Goal: Find specific page/section: Find specific page/section

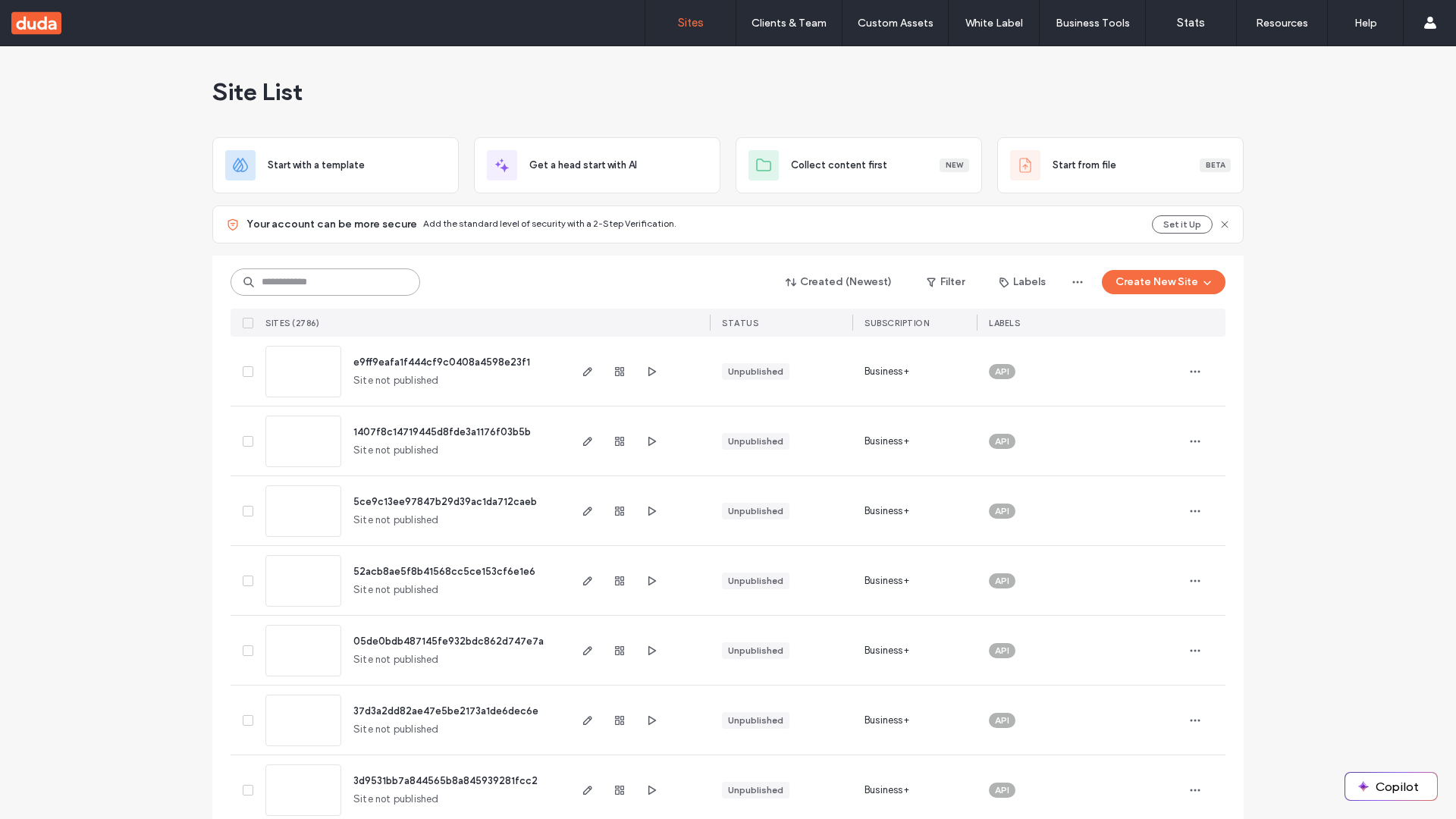
click at [326, 282] on input at bounding box center [326, 282] width 190 height 28
type input "**********"
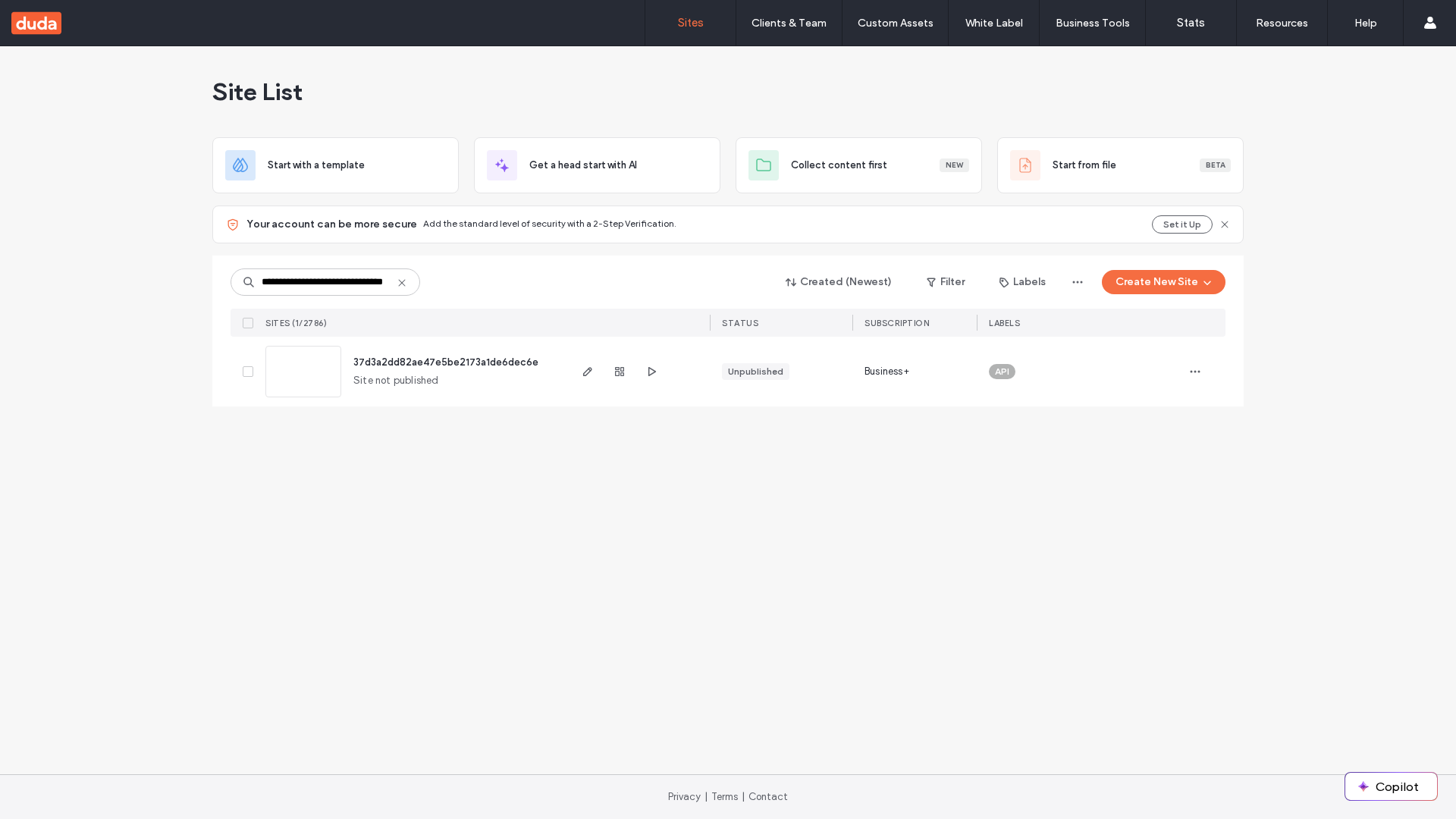
click at [446, 362] on span "37d3a2dd82ae47e5be2173a1de6dec6e" at bounding box center [445, 363] width 185 height 11
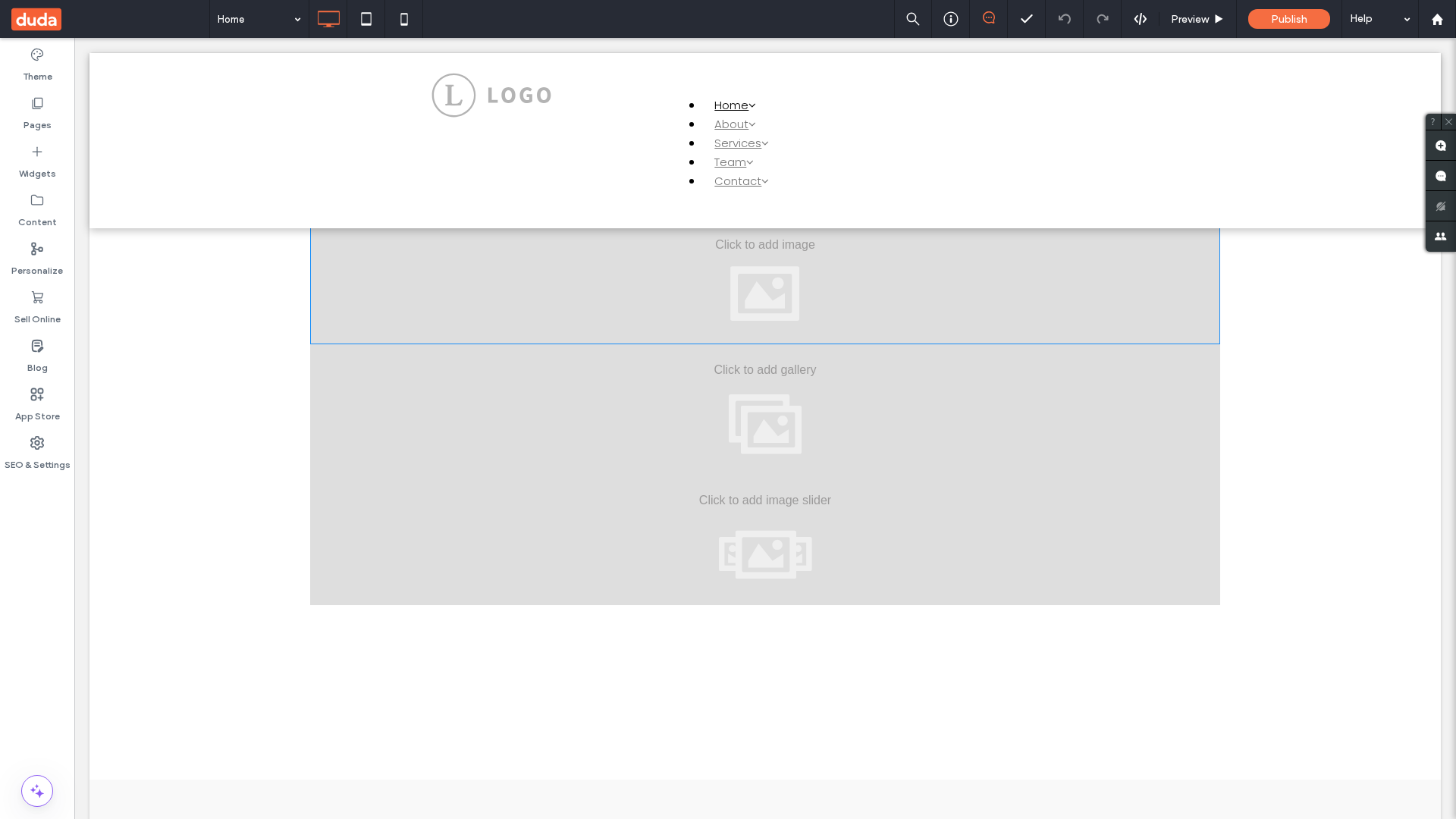
click at [765, 278] on div at bounding box center [765, 278] width 910 height 130
